Goal: Information Seeking & Learning: Learn about a topic

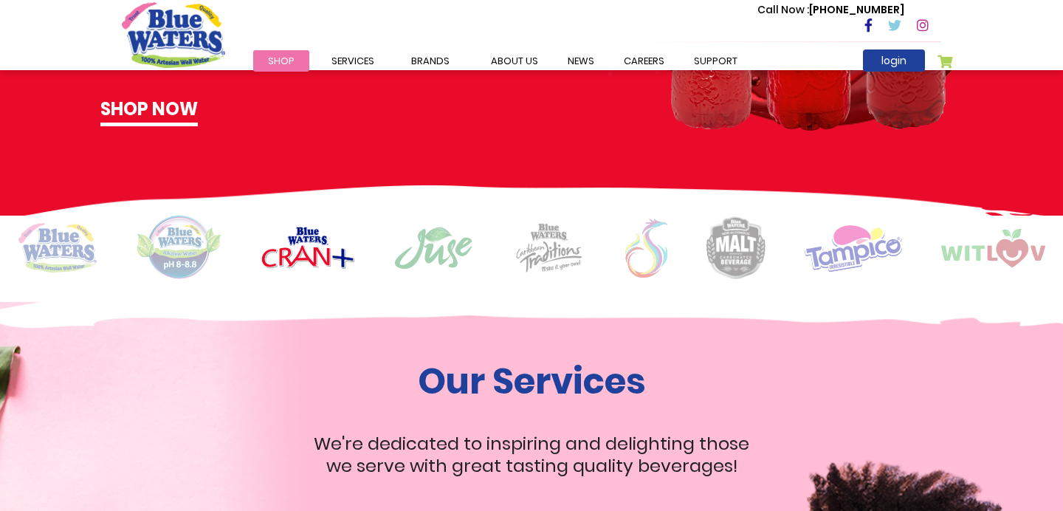
scroll to position [1122, 0]
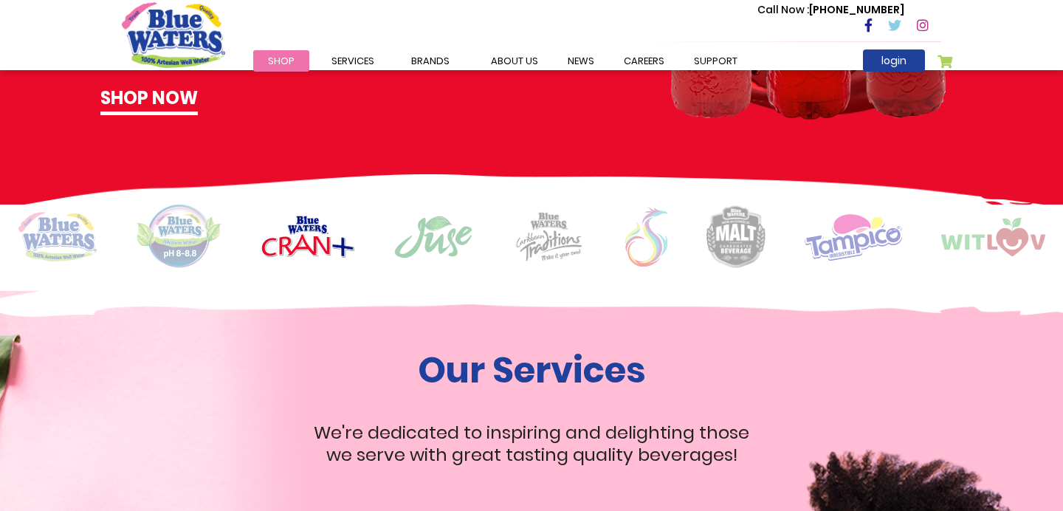
click at [184, 256] on img at bounding box center [179, 236] width 86 height 64
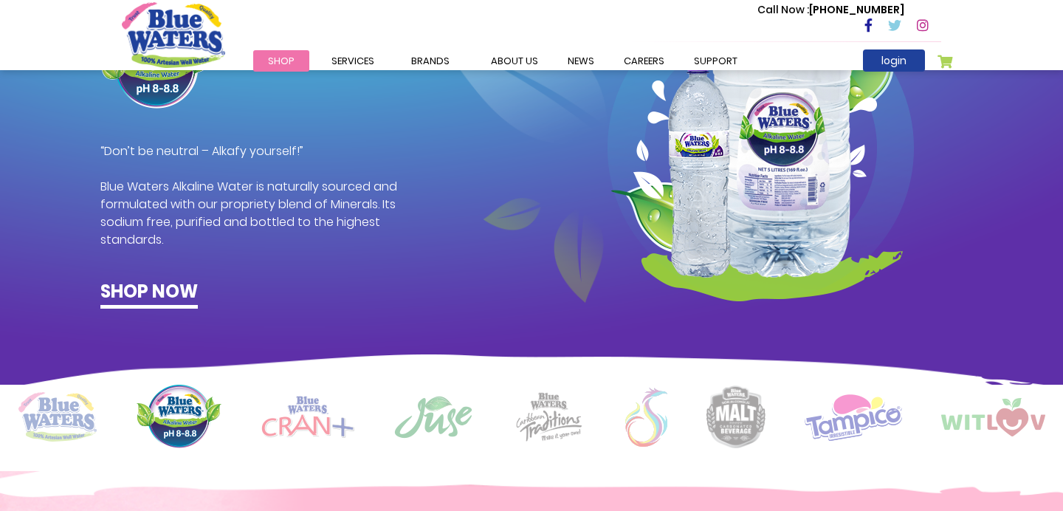
scroll to position [930, 0]
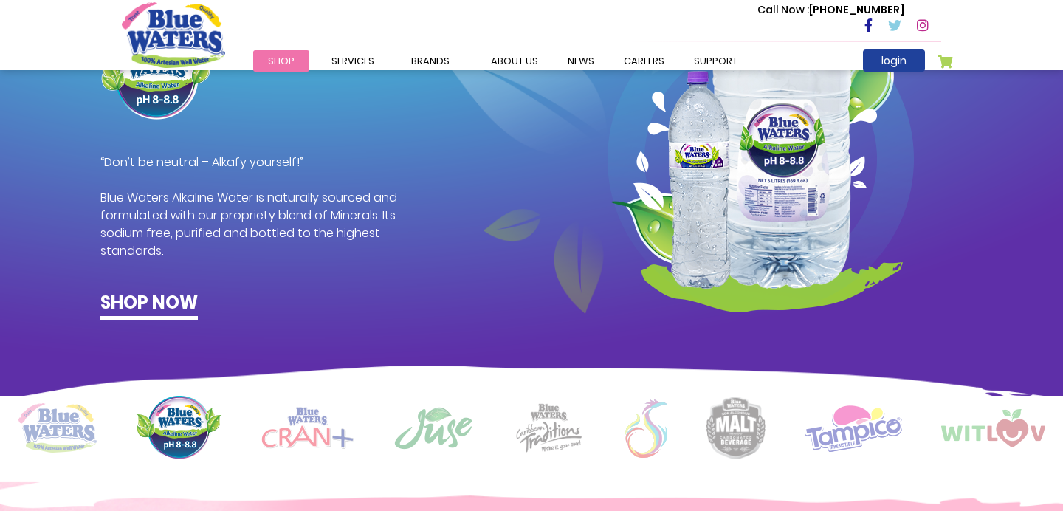
click at [74, 427] on img at bounding box center [57, 427] width 78 height 49
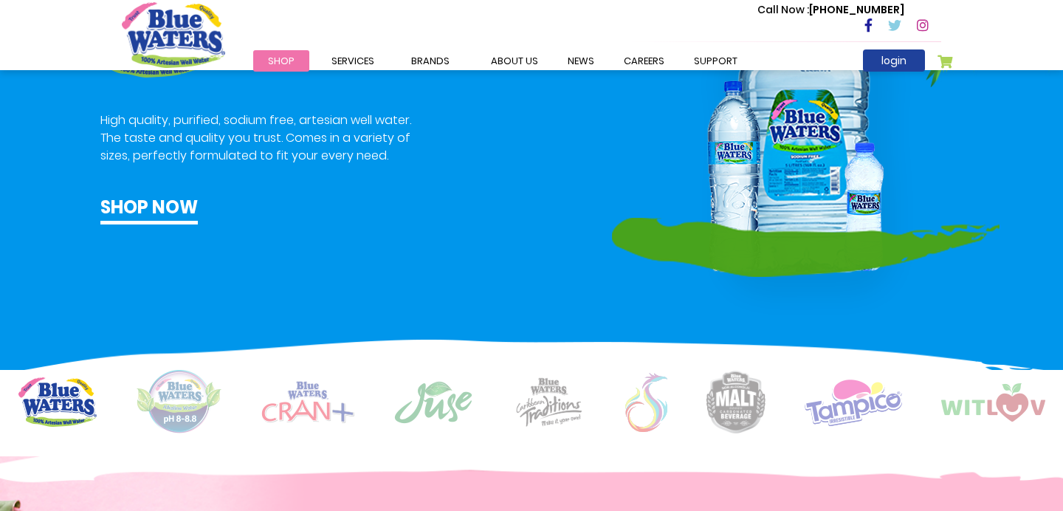
scroll to position [1006, 0]
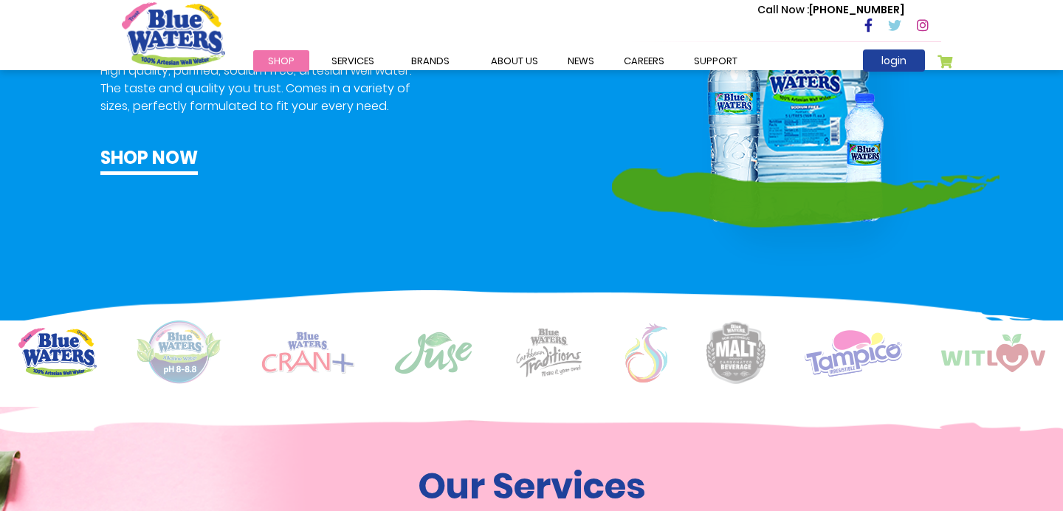
click at [426, 342] on img at bounding box center [433, 353] width 80 height 44
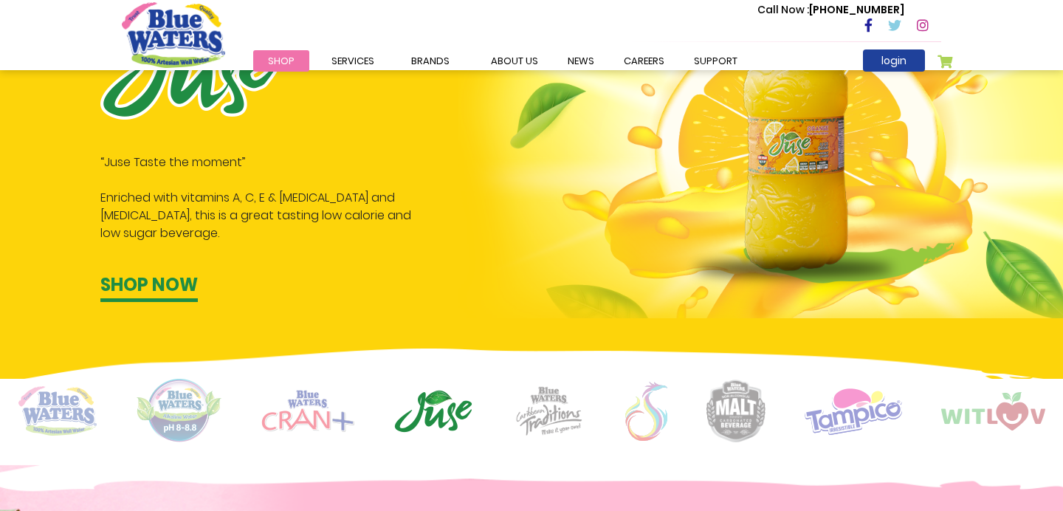
scroll to position [954, 0]
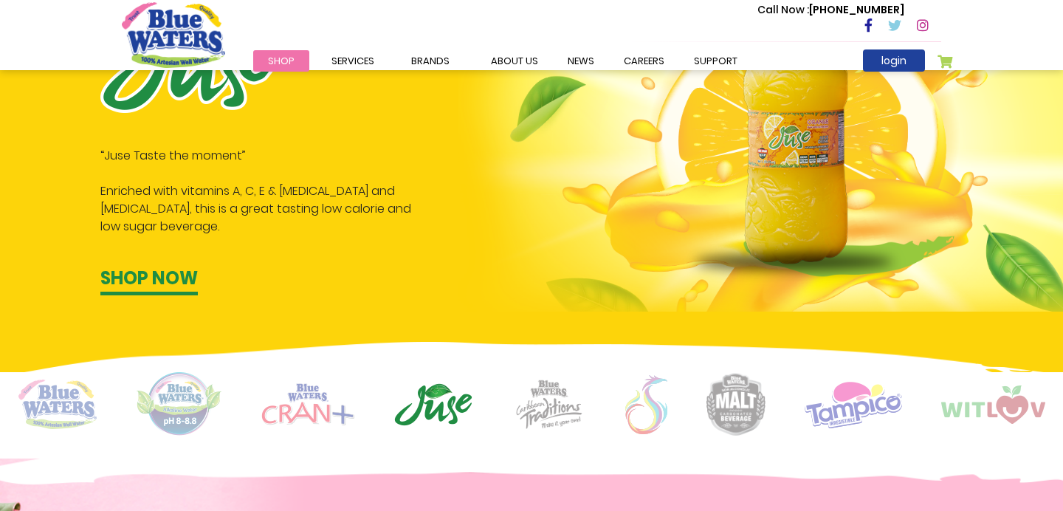
click at [559, 403] on img at bounding box center [549, 404] width 74 height 51
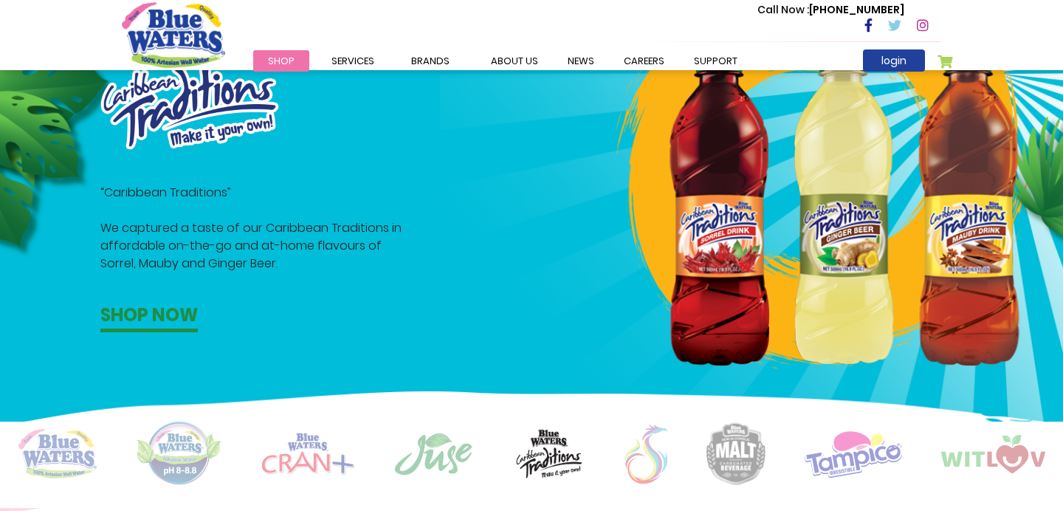
scroll to position [913, 0]
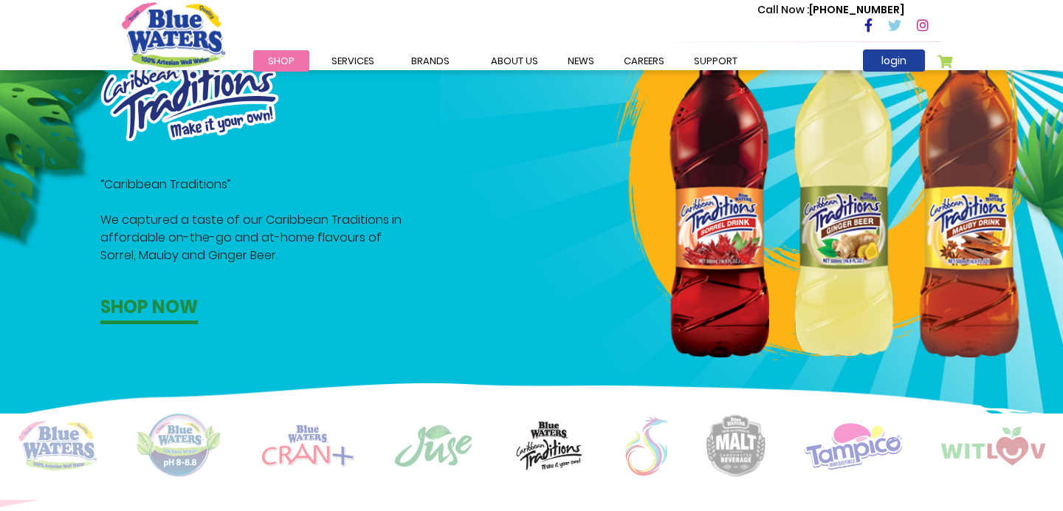
click at [725, 440] on img at bounding box center [735, 445] width 59 height 63
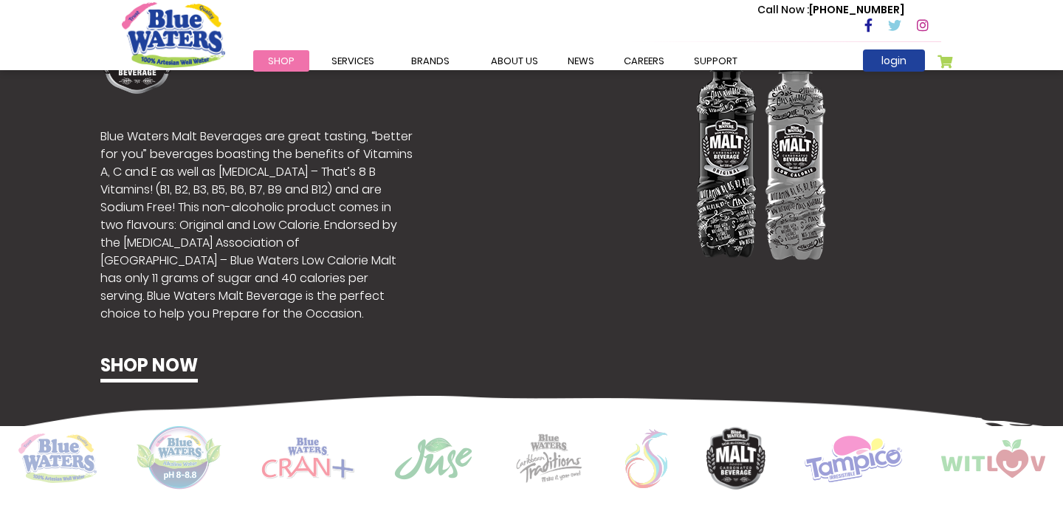
scroll to position [903, 0]
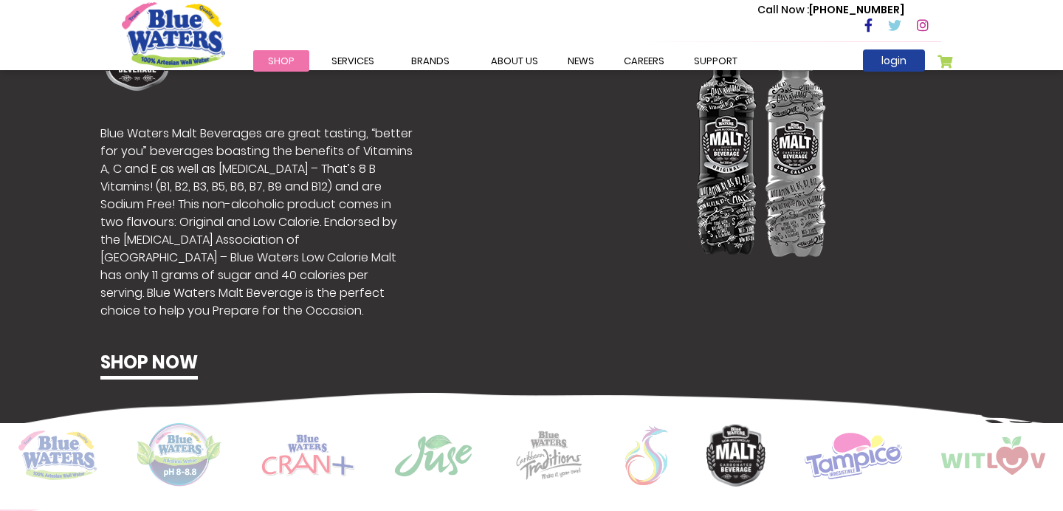
click at [862, 468] on img at bounding box center [852, 455] width 97 height 48
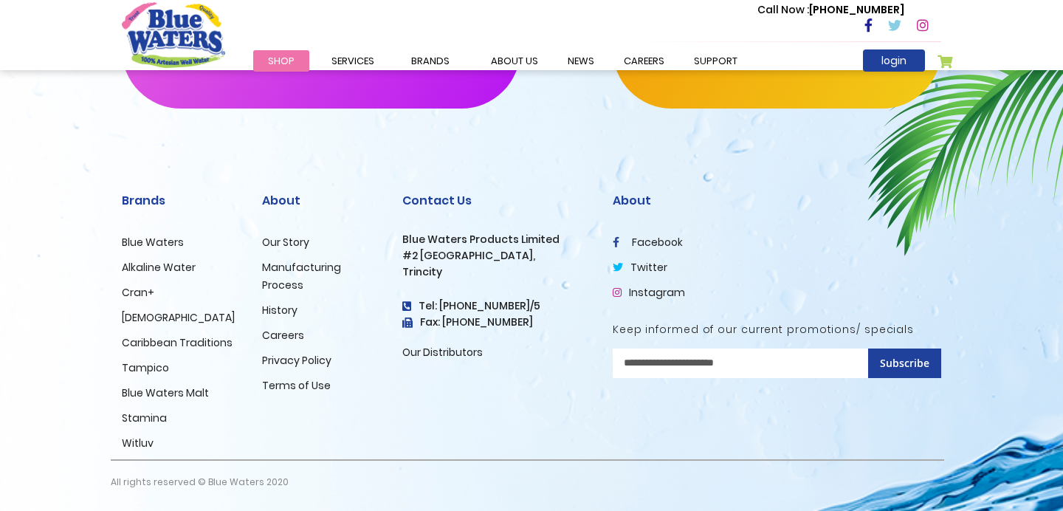
scroll to position [2569, 0]
click at [272, 337] on link "Careers" at bounding box center [283, 335] width 42 height 15
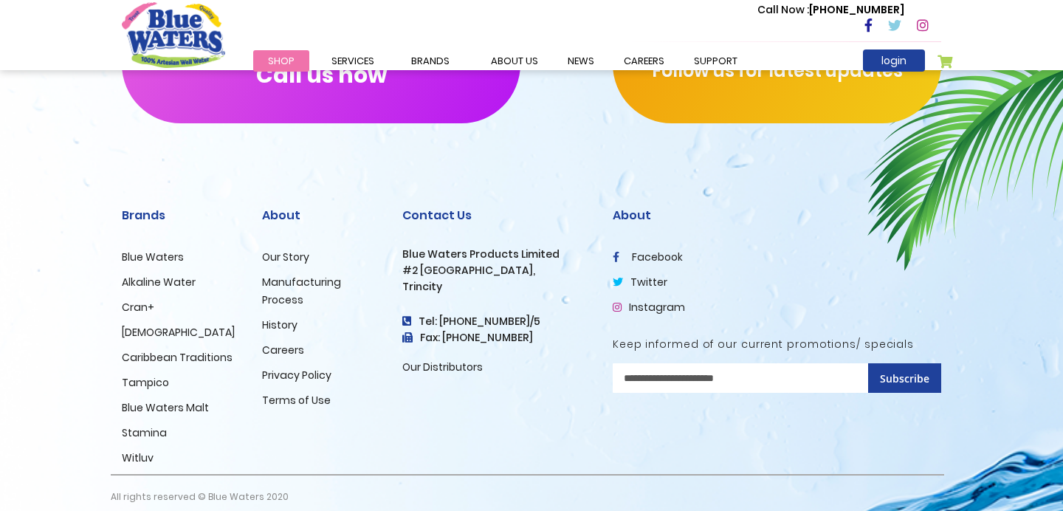
scroll to position [1533, 0]
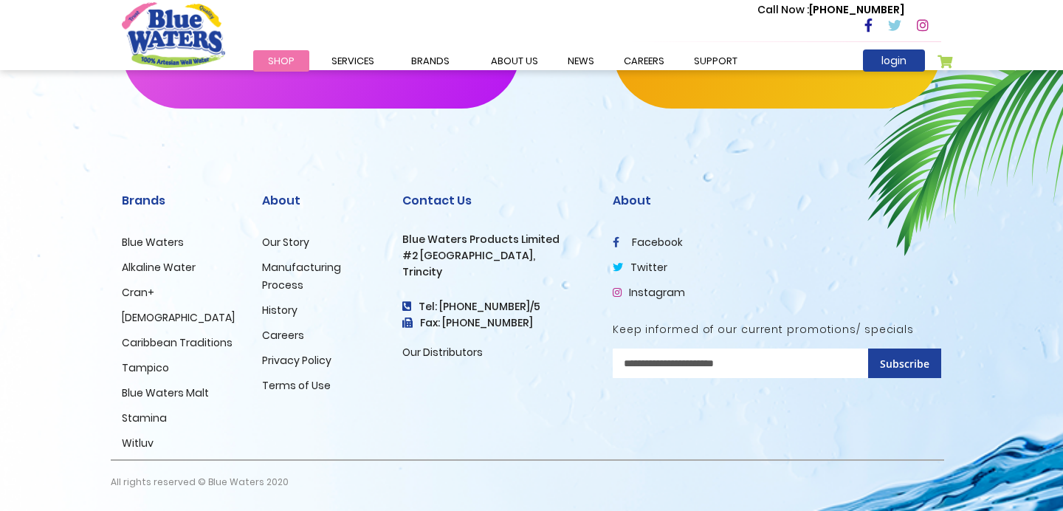
click at [304, 268] on link "Manufacturing Process" at bounding box center [301, 276] width 79 height 32
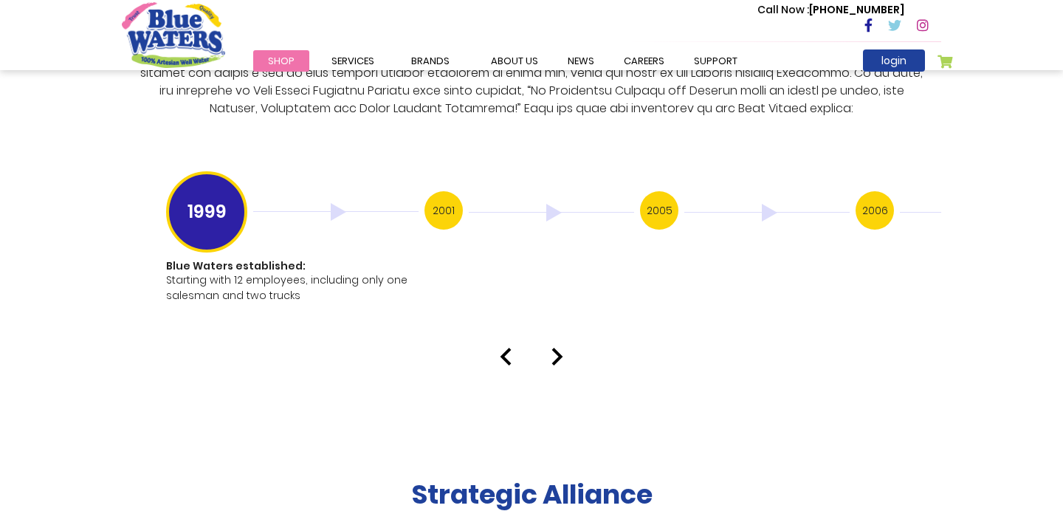
scroll to position [2912, 0]
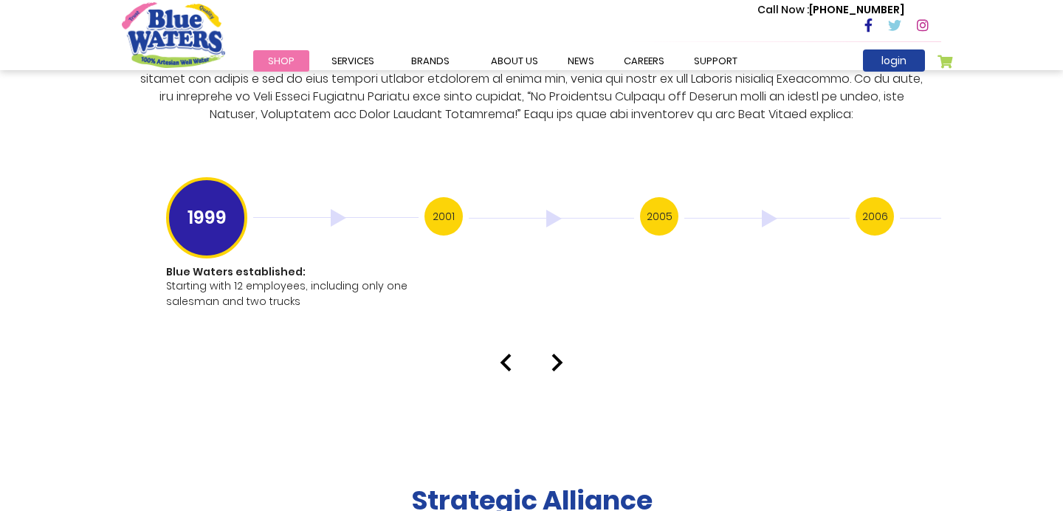
click at [559, 353] on img at bounding box center [557, 362] width 12 height 18
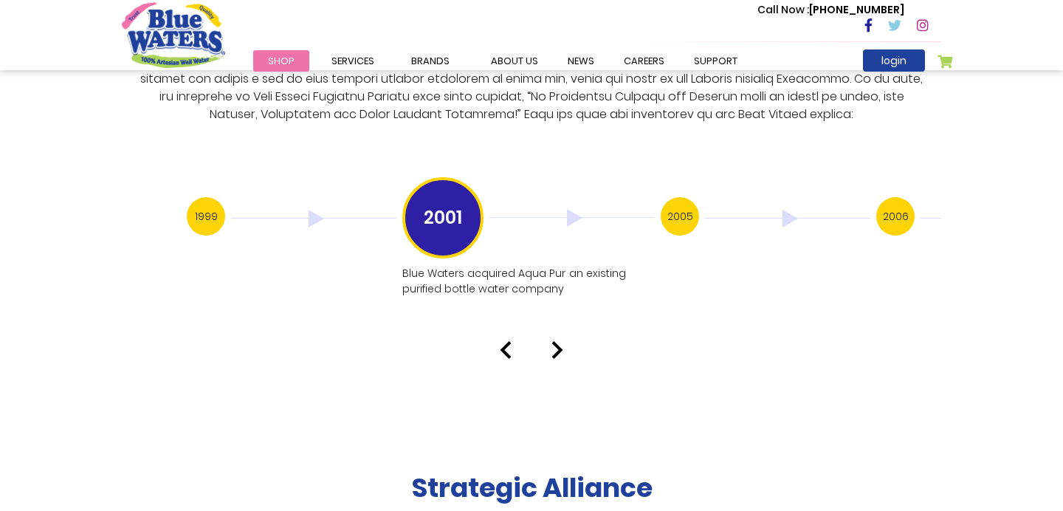
click at [559, 342] on img at bounding box center [557, 350] width 12 height 18
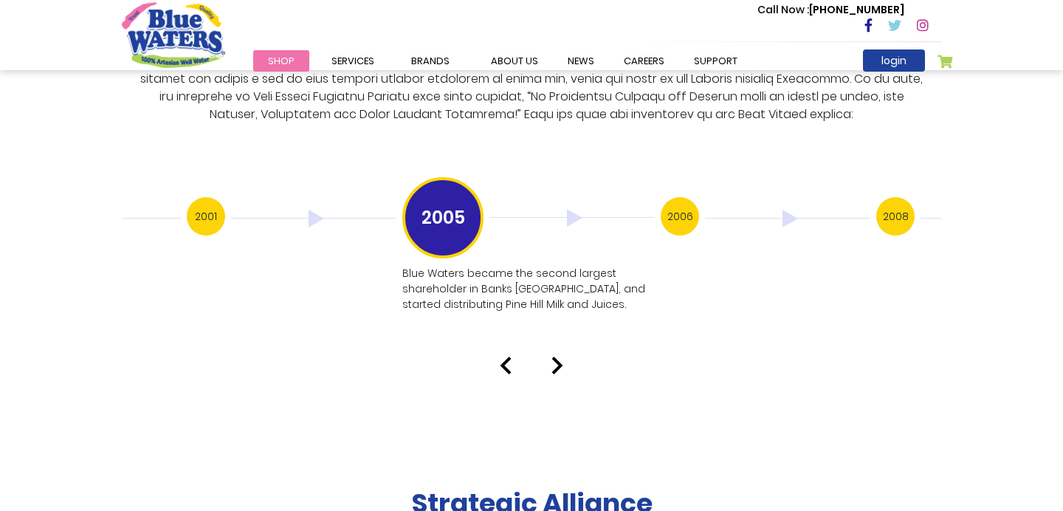
click at [562, 356] on img at bounding box center [557, 365] width 12 height 18
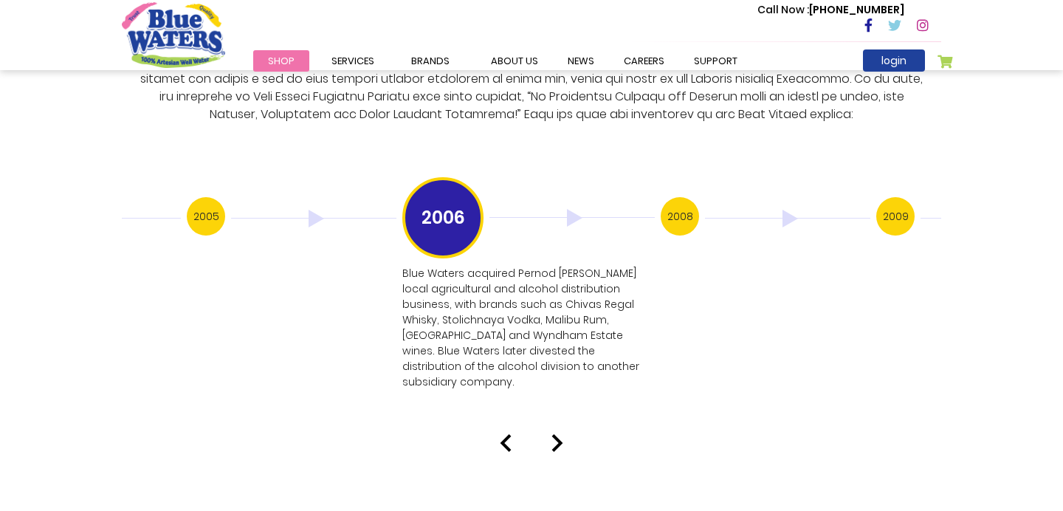
click at [559, 434] on img at bounding box center [557, 443] width 12 height 18
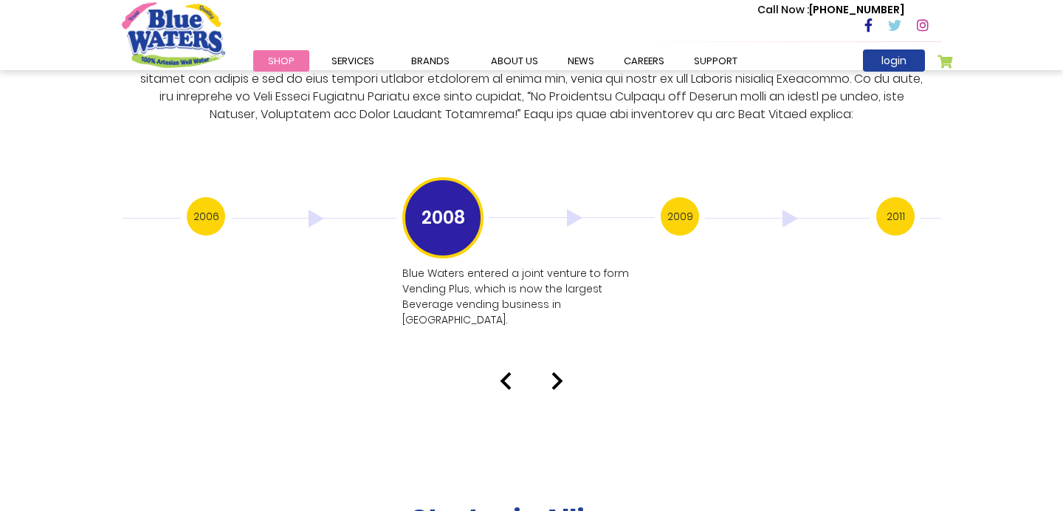
click at [561, 372] on img at bounding box center [557, 381] width 12 height 18
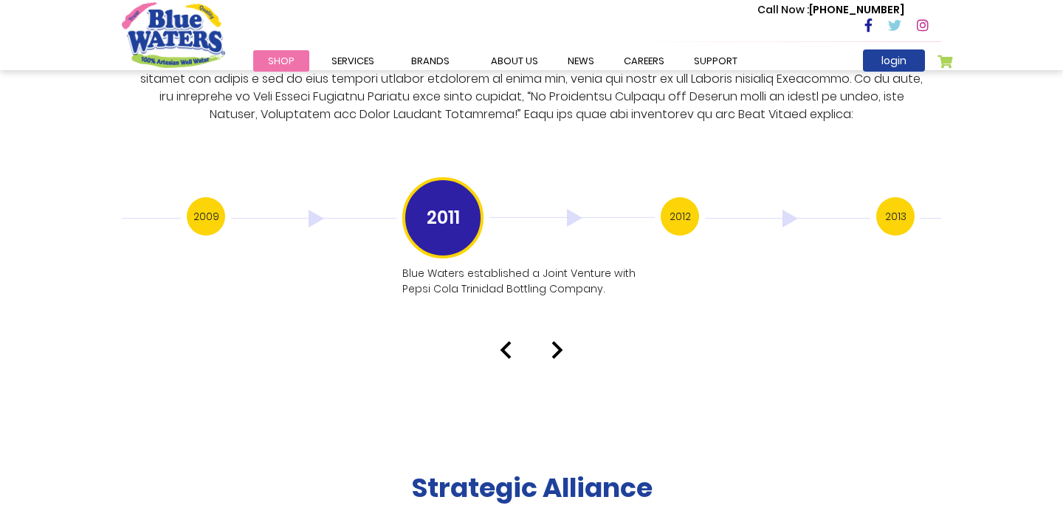
click at [556, 341] on img at bounding box center [557, 350] width 12 height 18
click at [559, 341] on img at bounding box center [557, 350] width 12 height 18
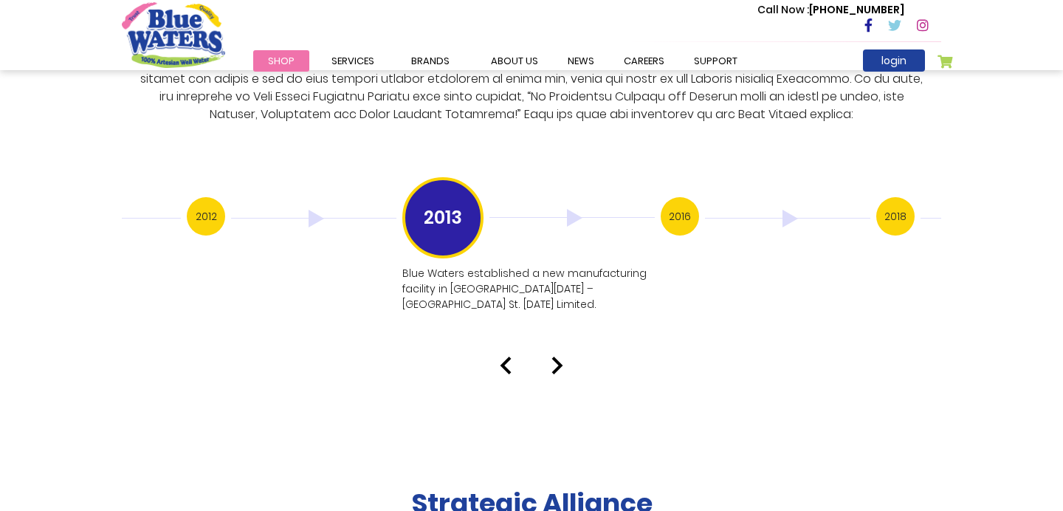
click at [557, 356] on img at bounding box center [557, 365] width 12 height 18
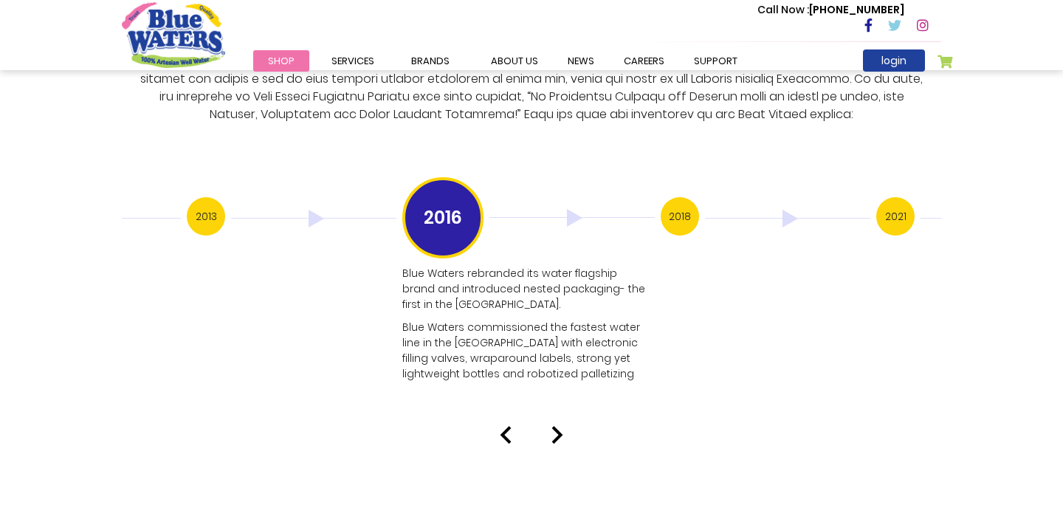
click at [559, 426] on img at bounding box center [557, 435] width 12 height 18
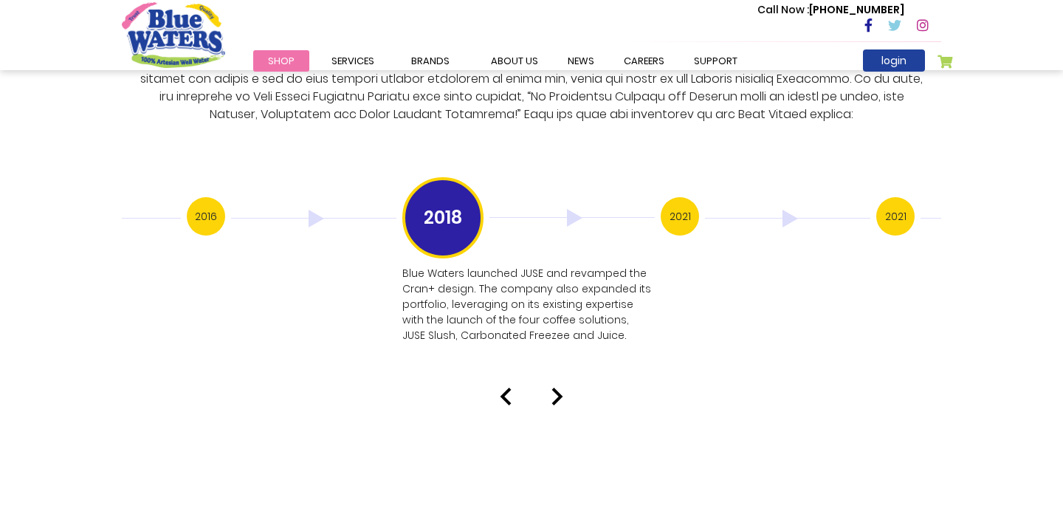
click at [553, 387] on img at bounding box center [557, 396] width 12 height 18
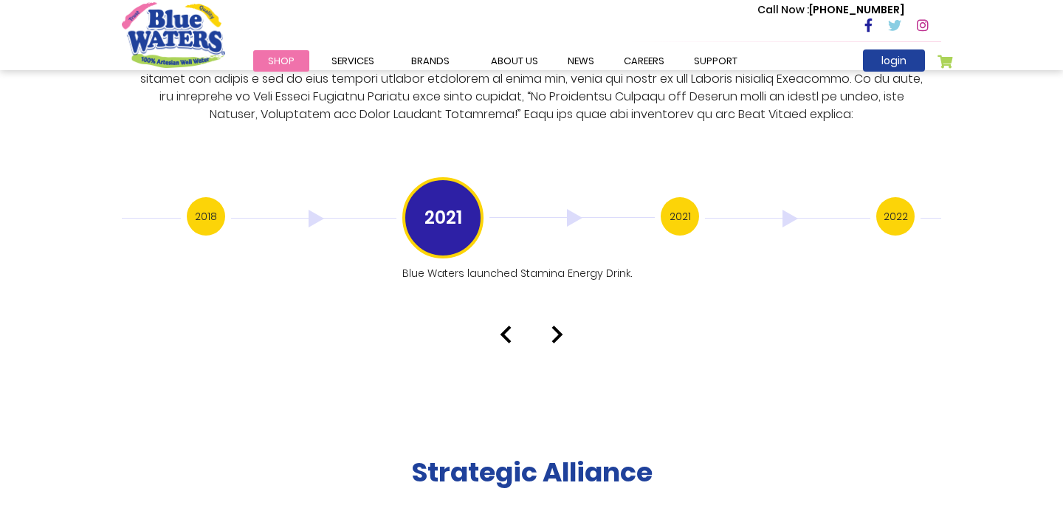
click at [560, 325] on img at bounding box center [557, 334] width 12 height 18
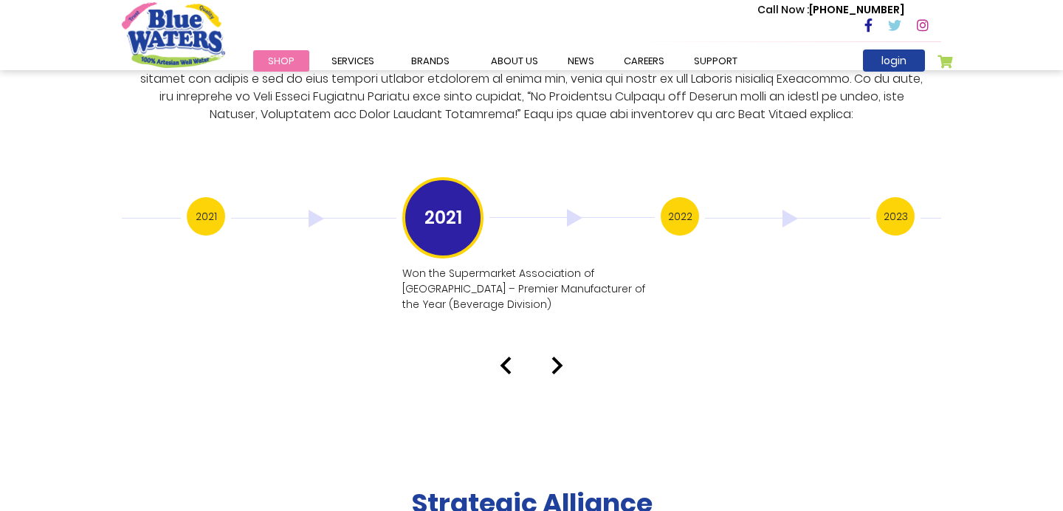
click at [559, 356] on img at bounding box center [557, 365] width 12 height 18
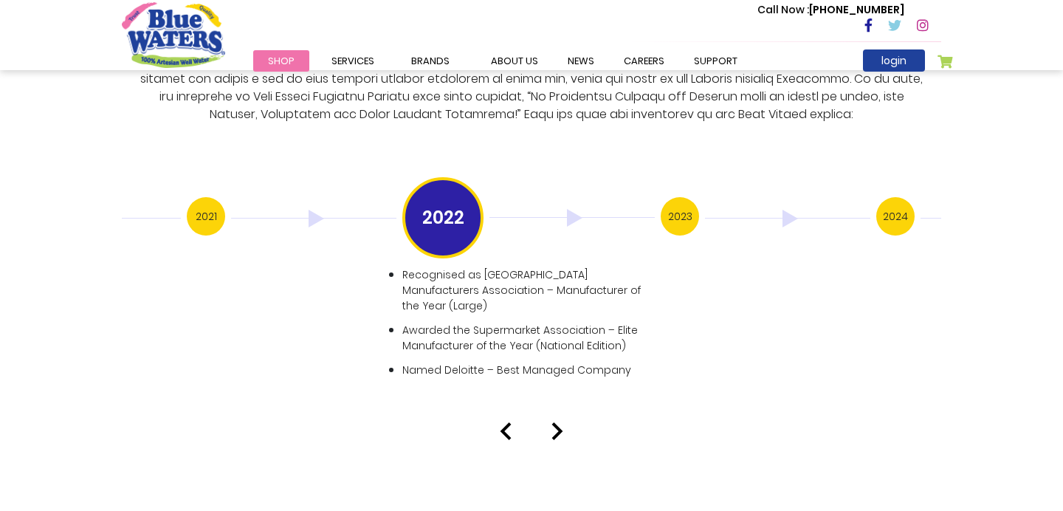
click at [558, 422] on img at bounding box center [557, 431] width 12 height 18
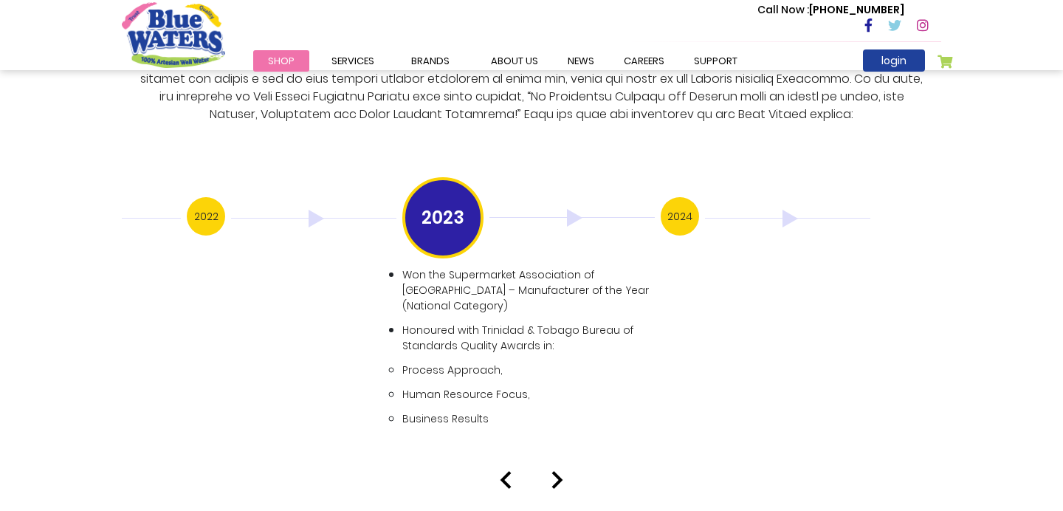
click at [562, 471] on img at bounding box center [557, 480] width 12 height 18
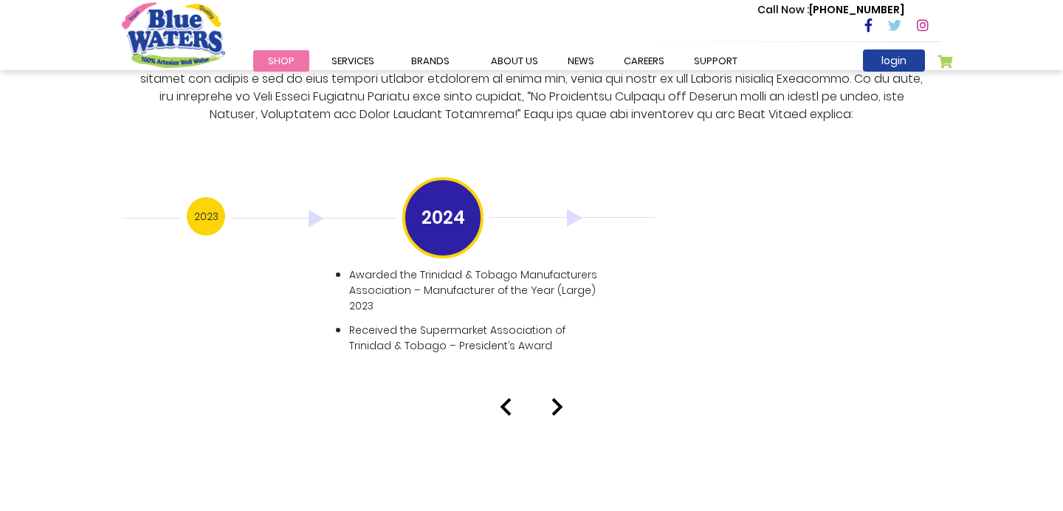
click at [559, 398] on img at bounding box center [557, 407] width 12 height 18
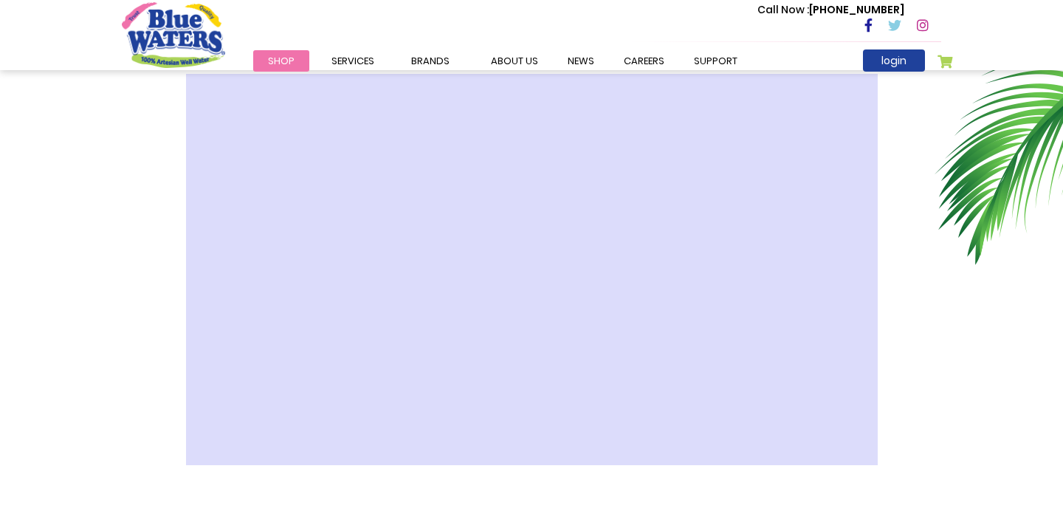
scroll to position [443, 0]
